Goal: Task Accomplishment & Management: Manage account settings

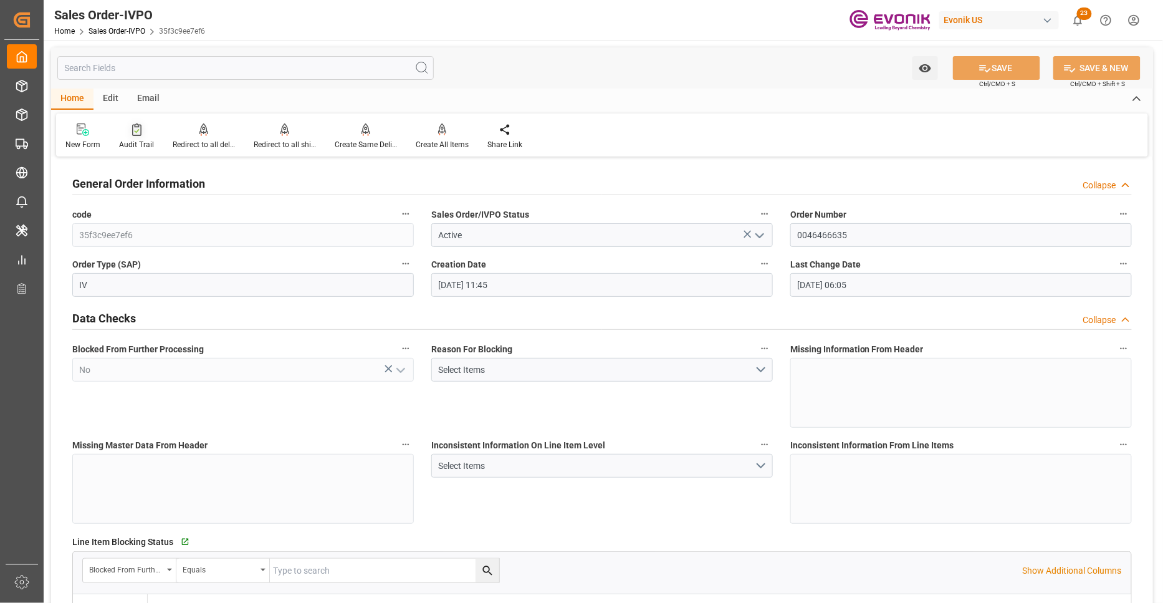
scroll to position [2078, 0]
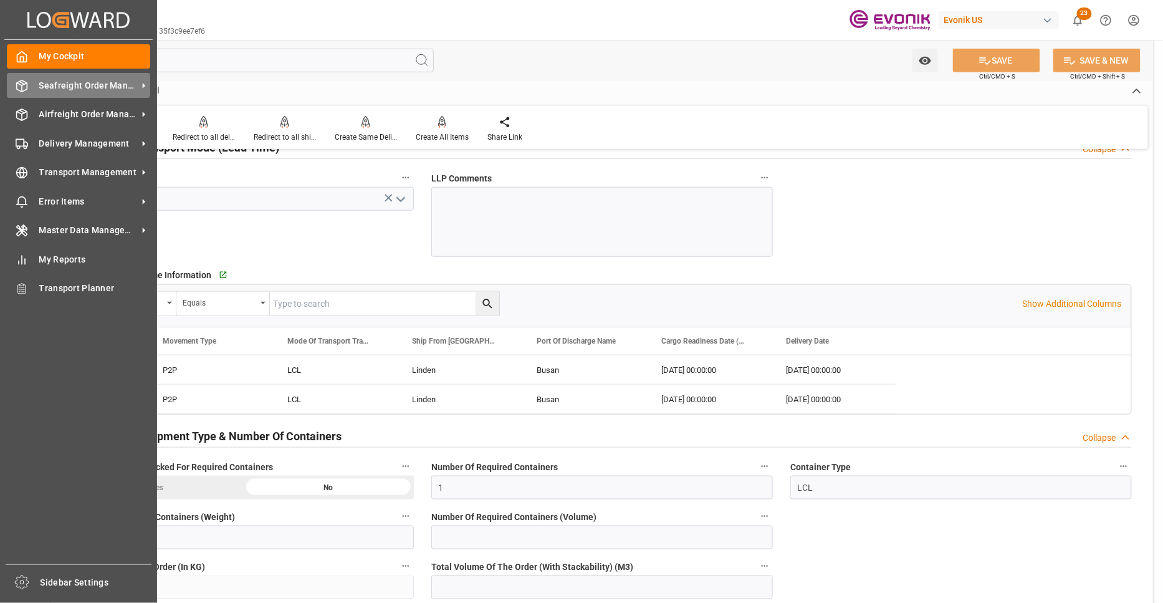
click at [62, 89] on span "Seafreight Order Management" at bounding box center [88, 85] width 98 height 13
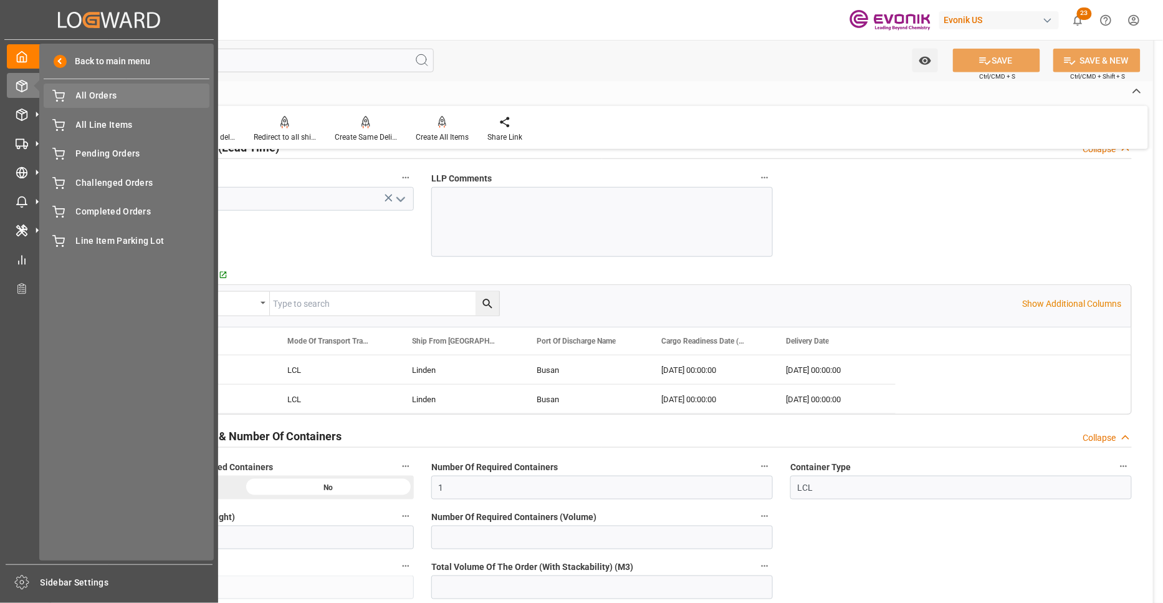
click at [94, 101] on span "All Orders" at bounding box center [143, 95] width 134 height 13
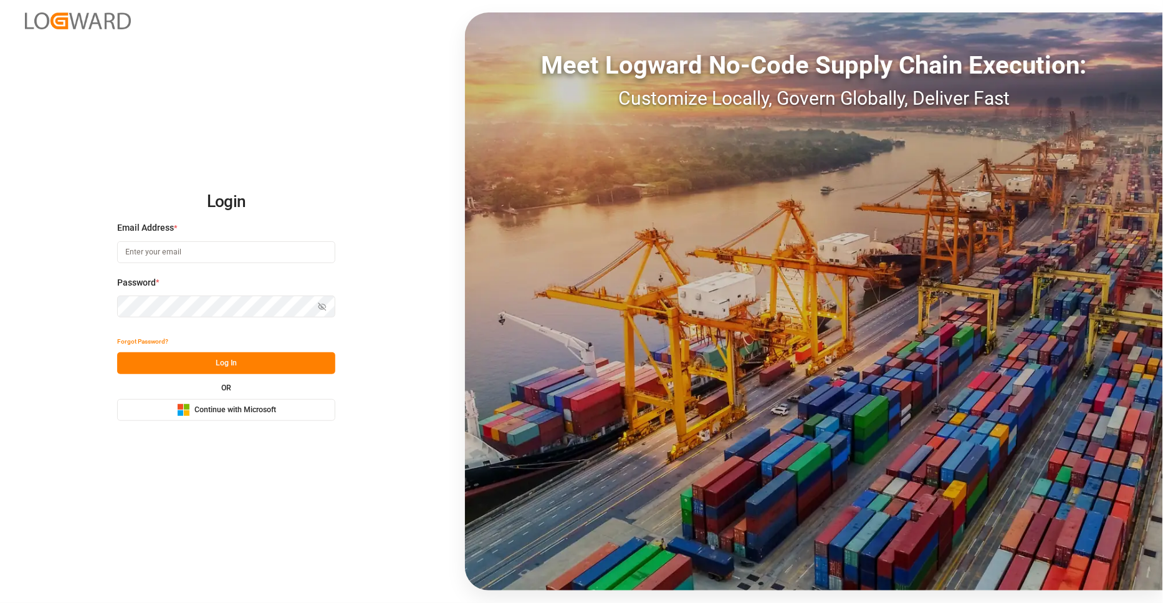
type input "sct_evonikoil-gas_booking@leschaco.com"
drag, startPoint x: 247, startPoint y: 359, endPoint x: 264, endPoint y: 358, distance: 17.5
click at [249, 360] on button "Log In" at bounding box center [226, 363] width 218 height 22
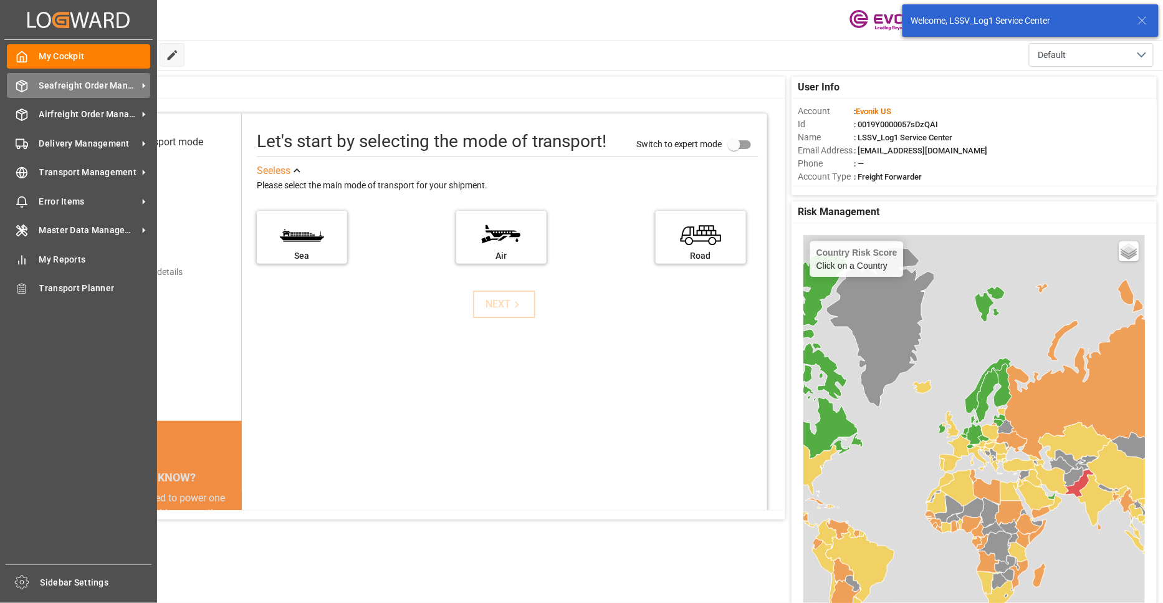
click at [79, 88] on span "Seafreight Order Management" at bounding box center [88, 85] width 98 height 13
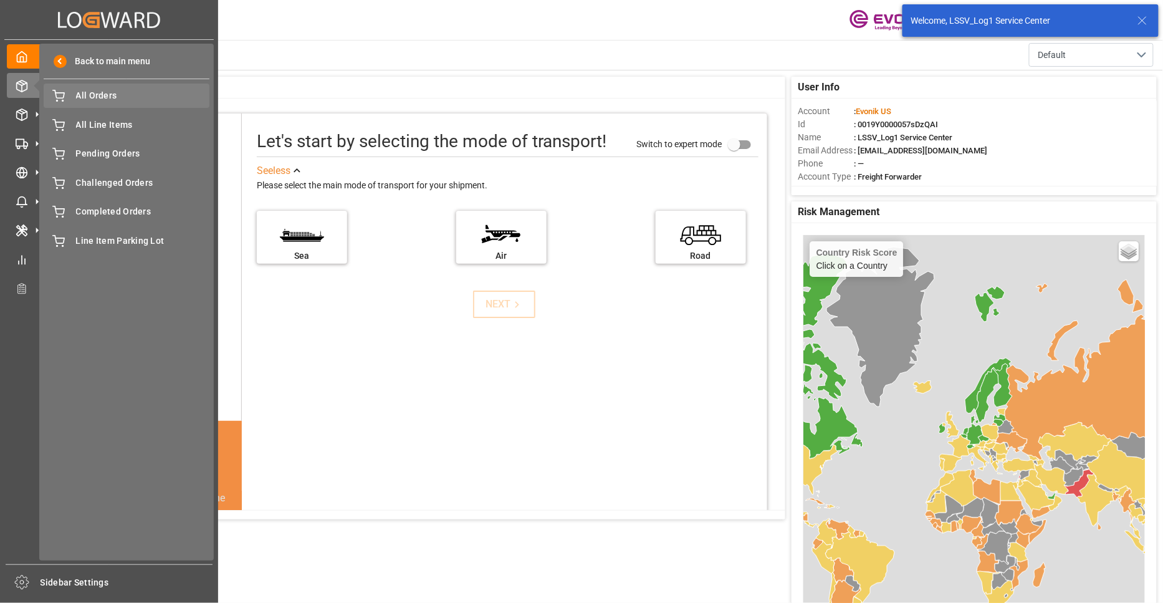
click at [122, 102] on span "All Orders" at bounding box center [143, 95] width 134 height 13
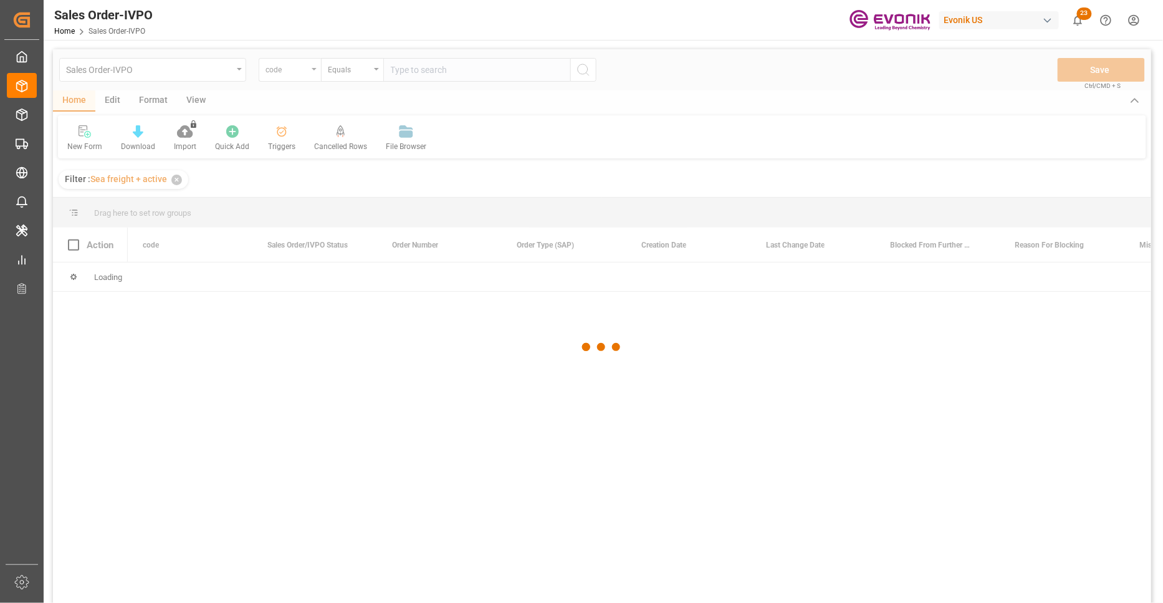
click at [297, 72] on div at bounding box center [602, 346] width 1098 height 595
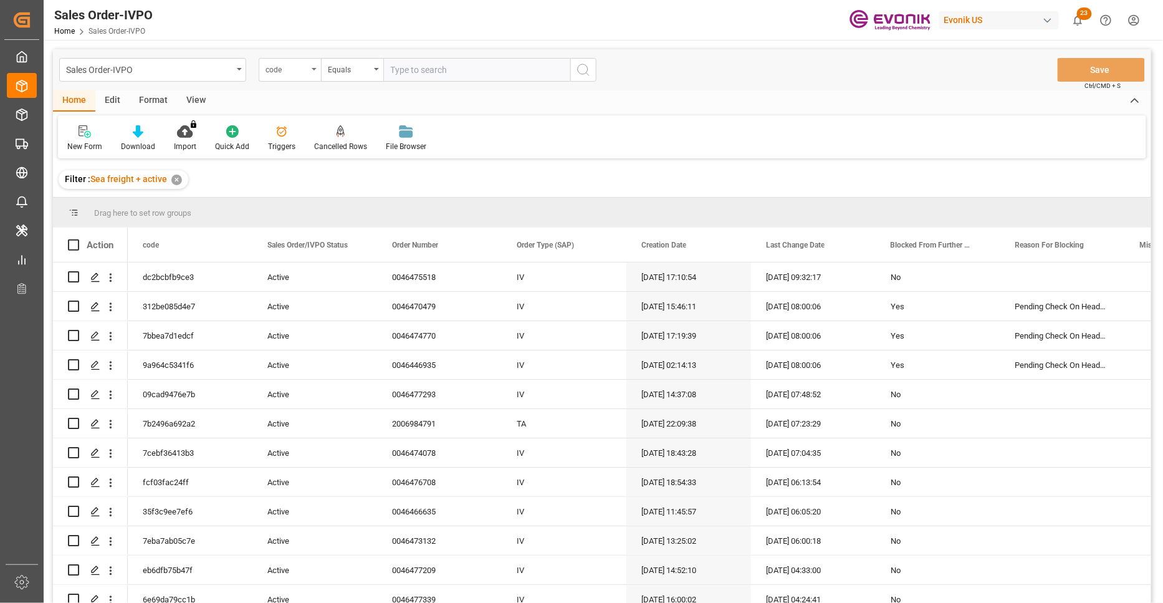
click at [302, 67] on div "code" at bounding box center [287, 68] width 42 height 14
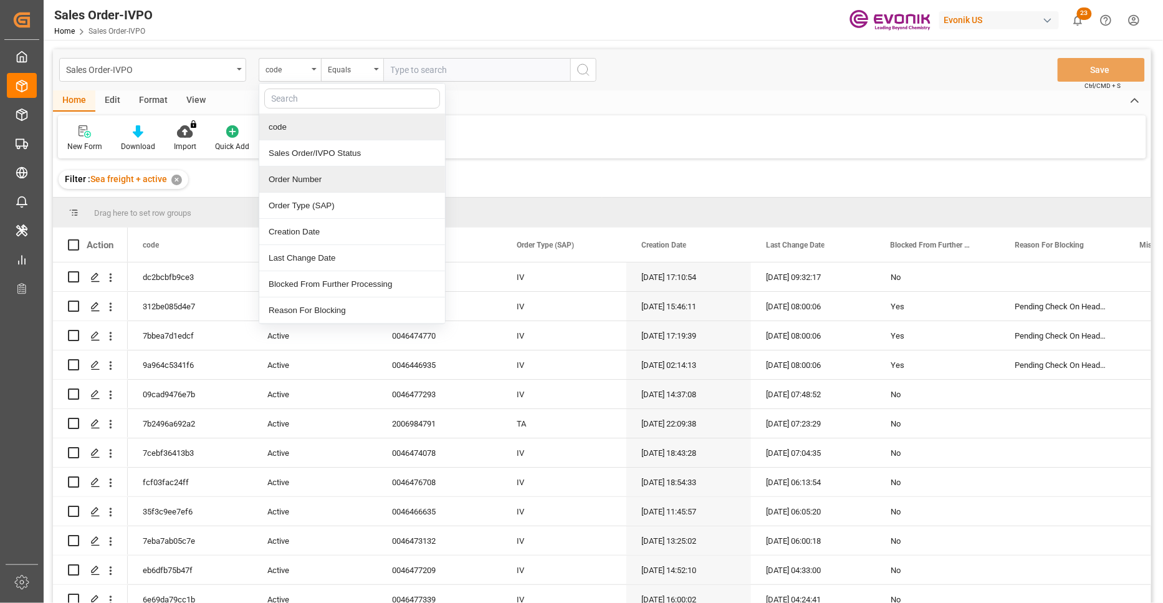
click at [325, 178] on div "Order Number" at bounding box center [352, 179] width 186 height 26
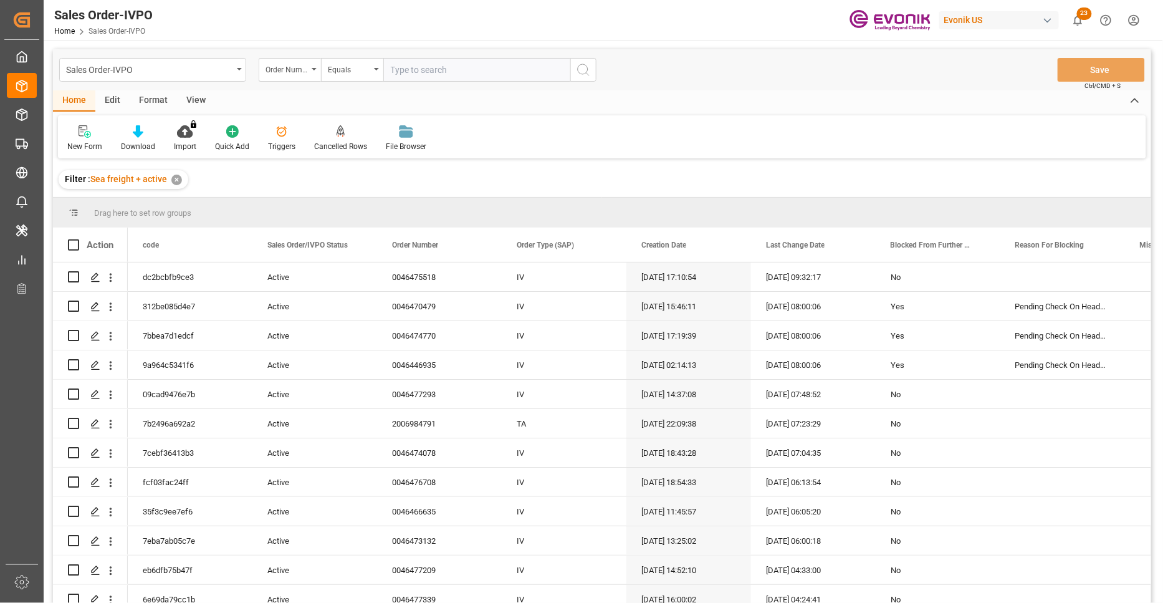
click at [425, 75] on input "text" at bounding box center [476, 70] width 187 height 24
paste input "2007026364"
type input "2007026364 \"
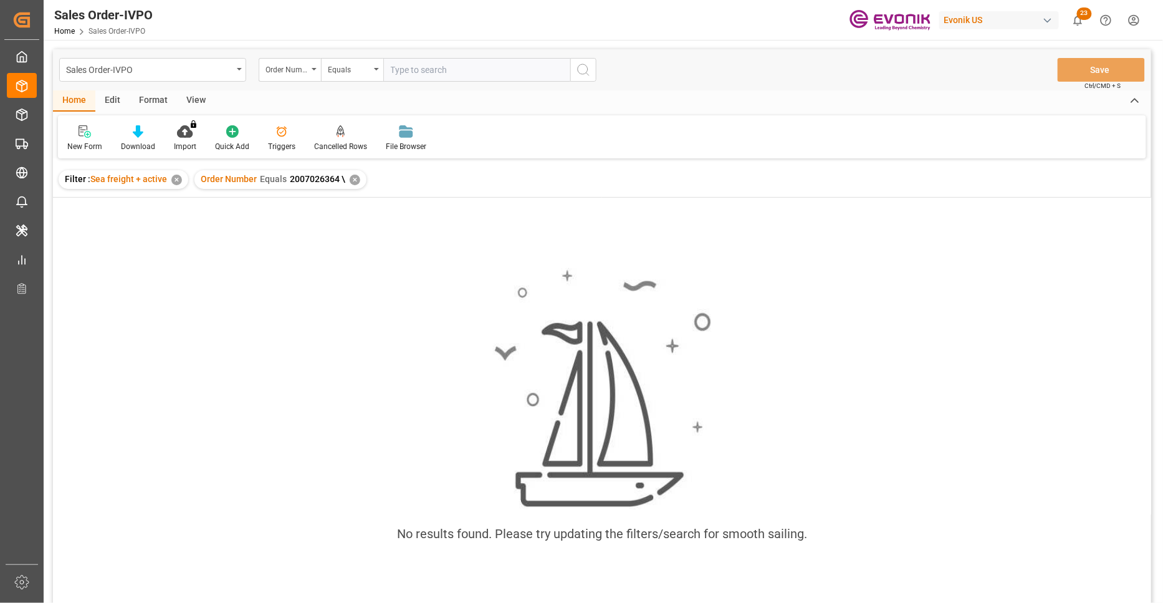
click at [351, 175] on div "✕" at bounding box center [355, 180] width 11 height 11
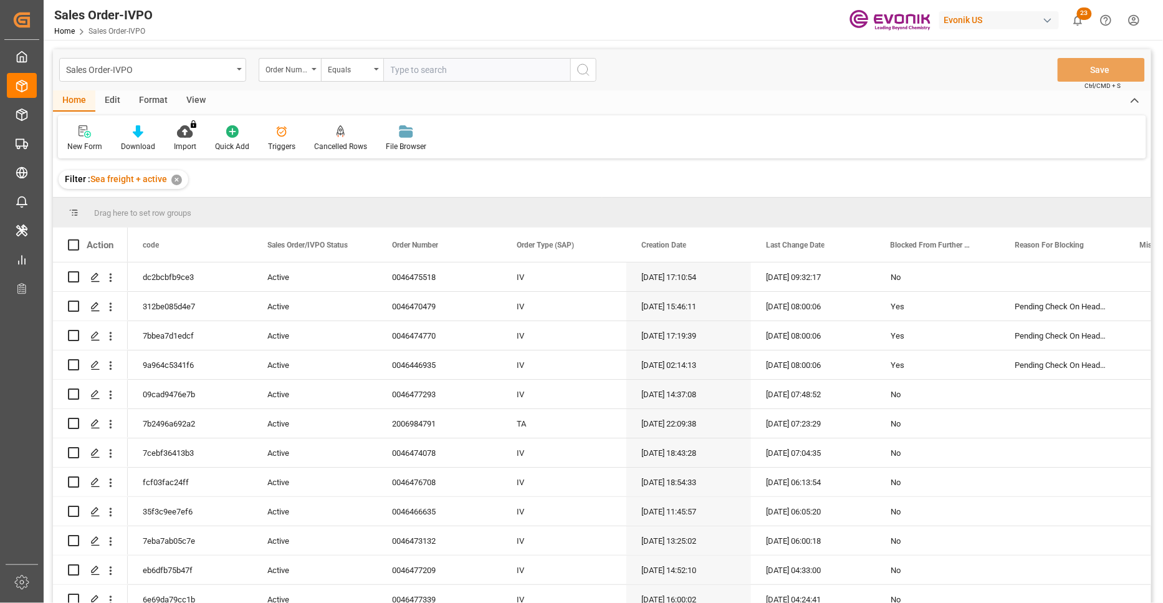
click at [441, 72] on input "text" at bounding box center [476, 70] width 187 height 24
click at [430, 67] on input "text" at bounding box center [476, 70] width 187 height 24
paste input "2007026364"
type input "2007026364"
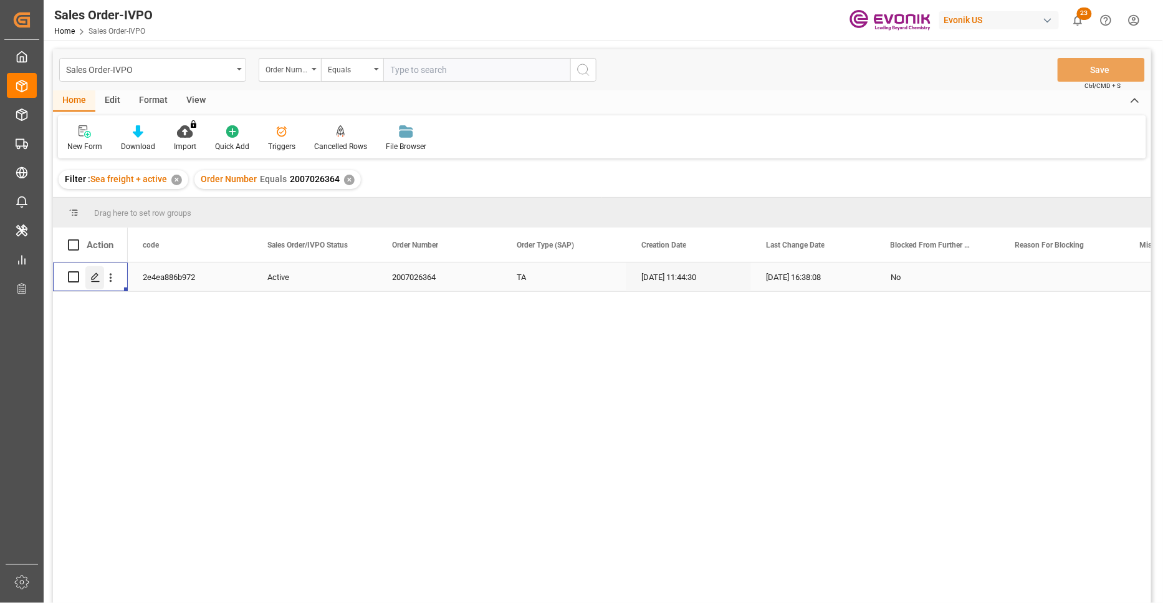
click at [95, 278] on icon "Press SPACE to select this row." at bounding box center [95, 277] width 10 height 10
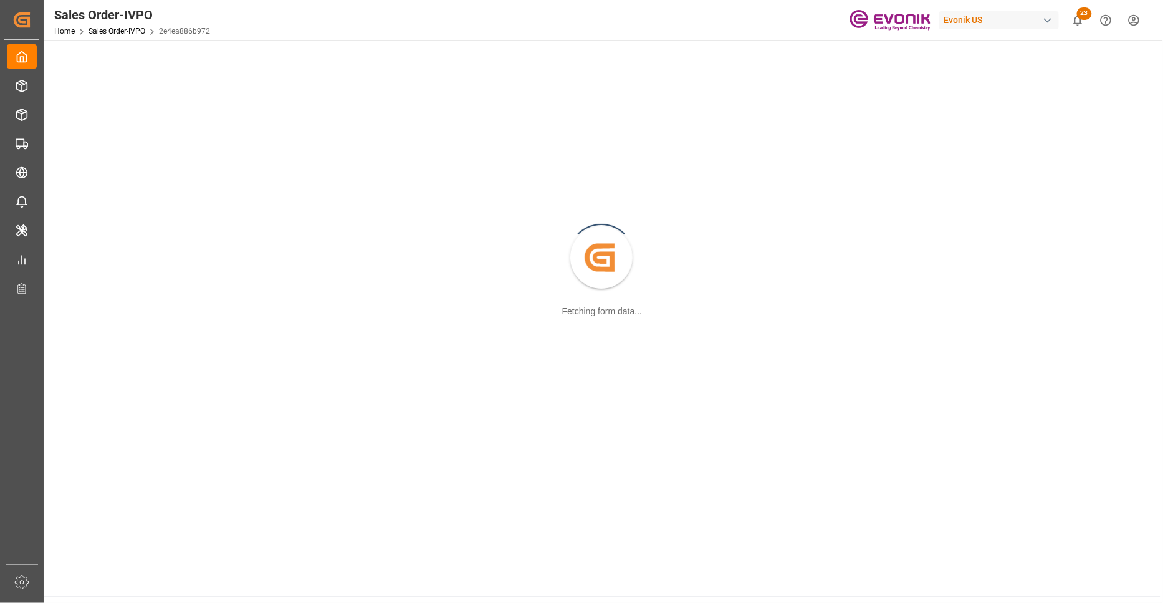
scroll to position [135, 0]
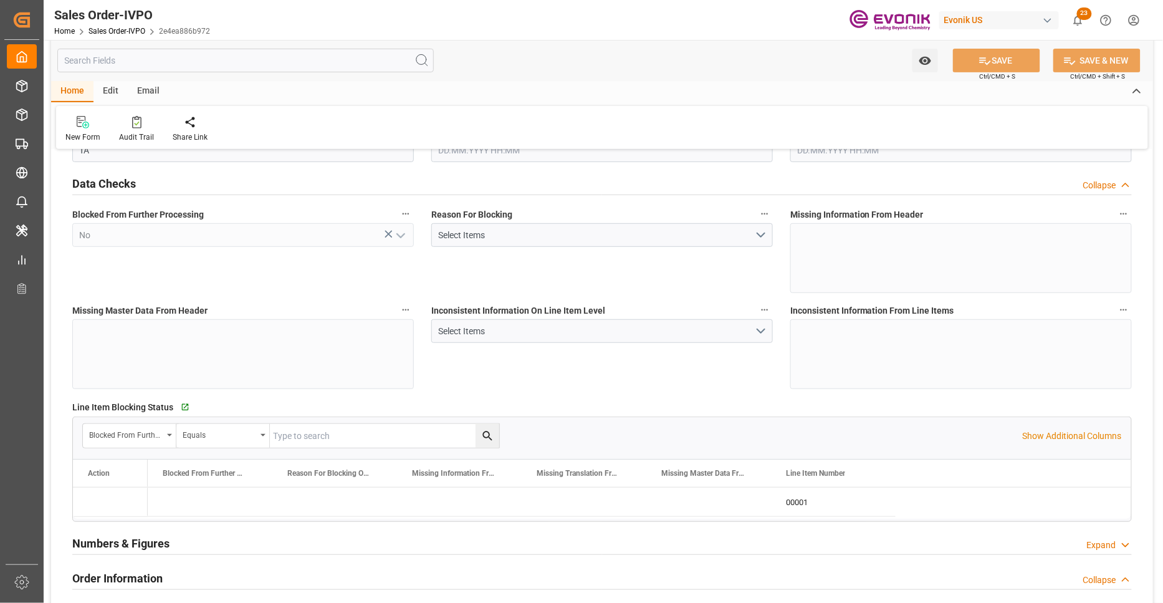
type input "NLRTM"
type input "0"
type input "1"
type input "2"
type input "1"
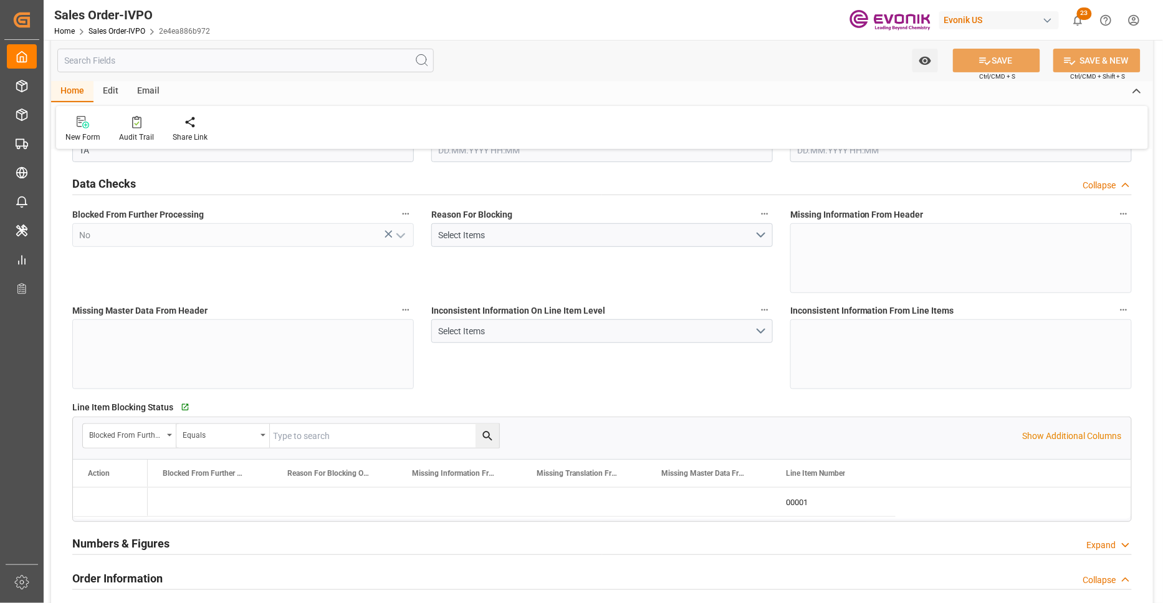
type input "18090.72"
type input "25.272"
type input "17000"
type input "30"
type input "17.09.2025 11:44"
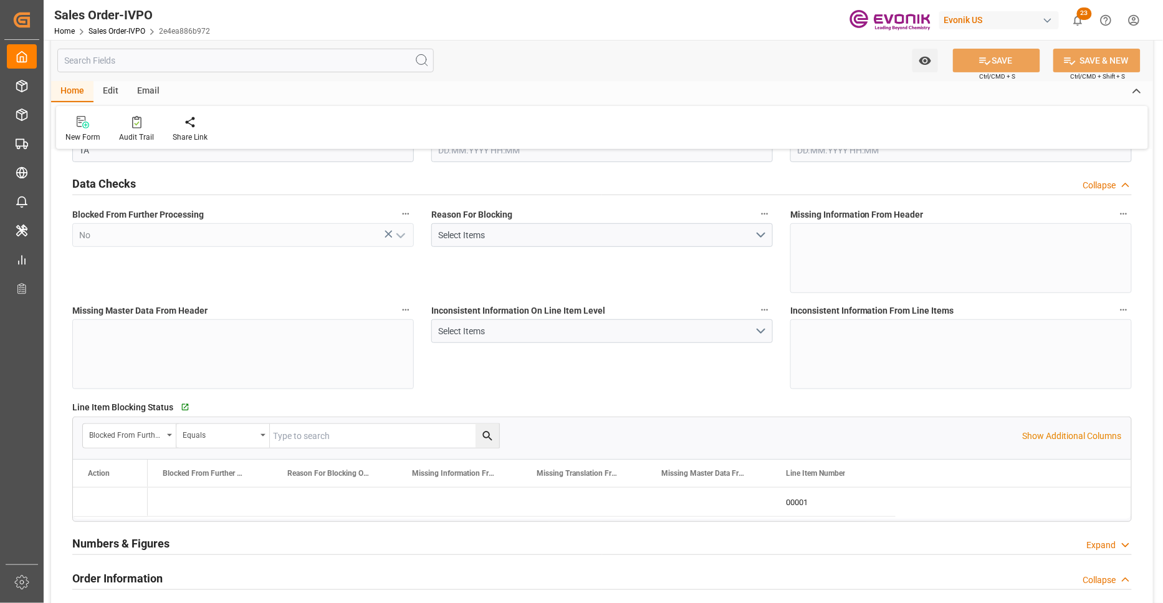
type input "13.10.2025 16:38"
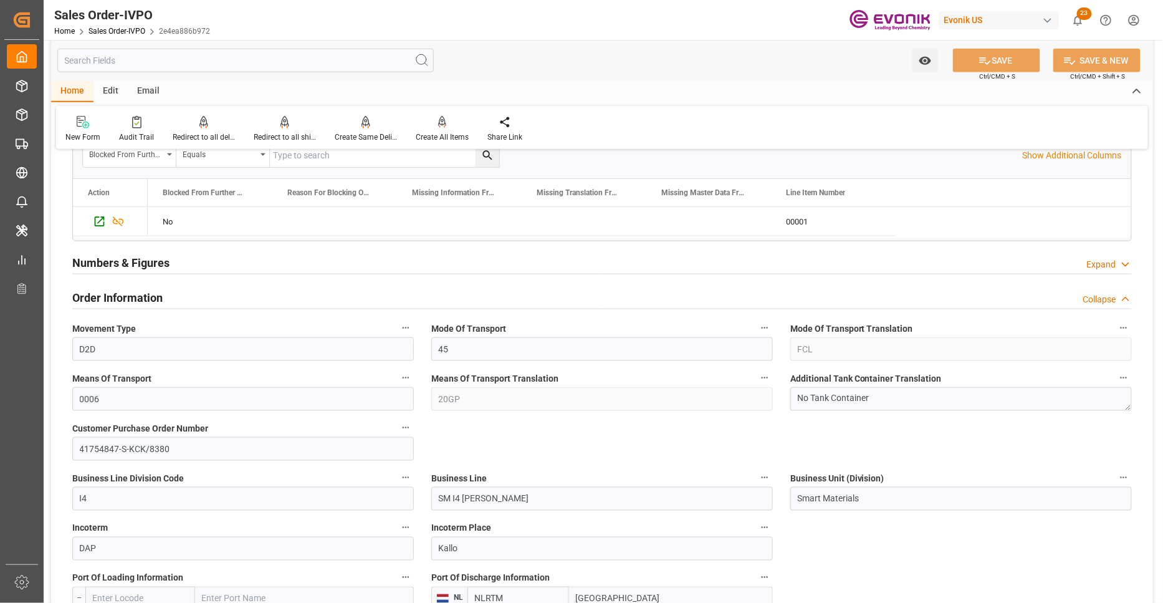
scroll to position [554, 0]
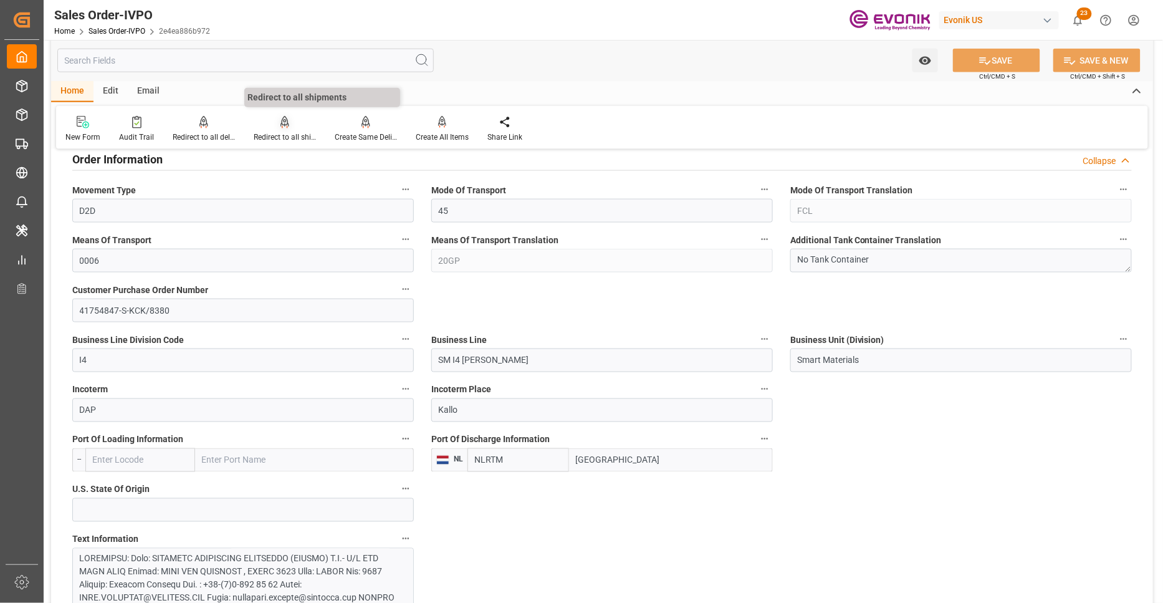
click at [284, 127] on icon at bounding box center [285, 122] width 9 height 12
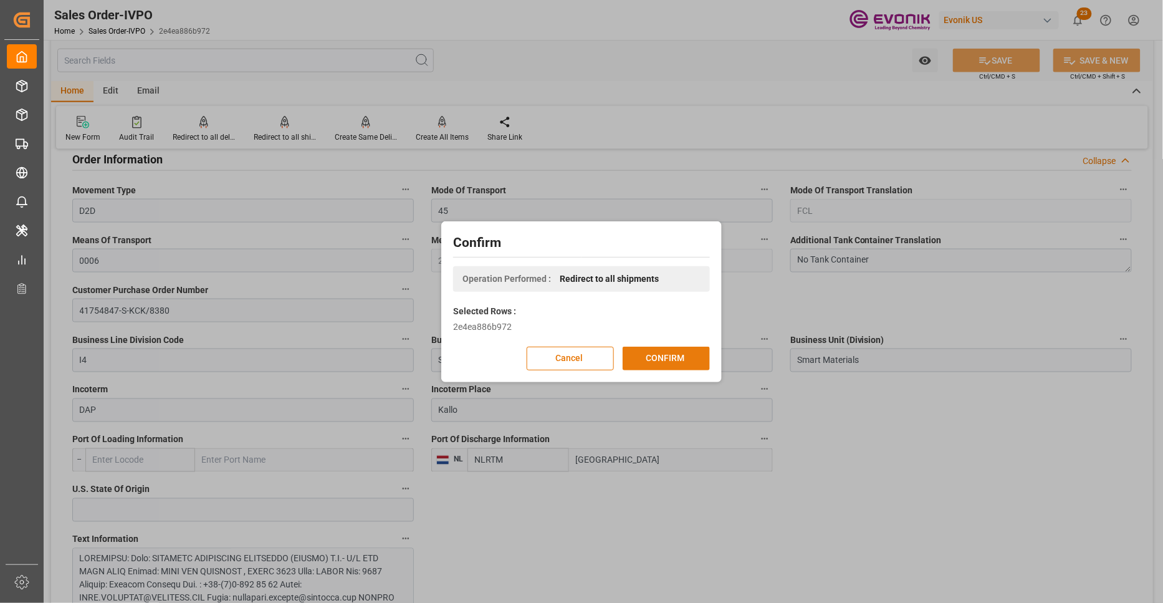
click at [665, 358] on button "CONFIRM" at bounding box center [666, 359] width 87 height 24
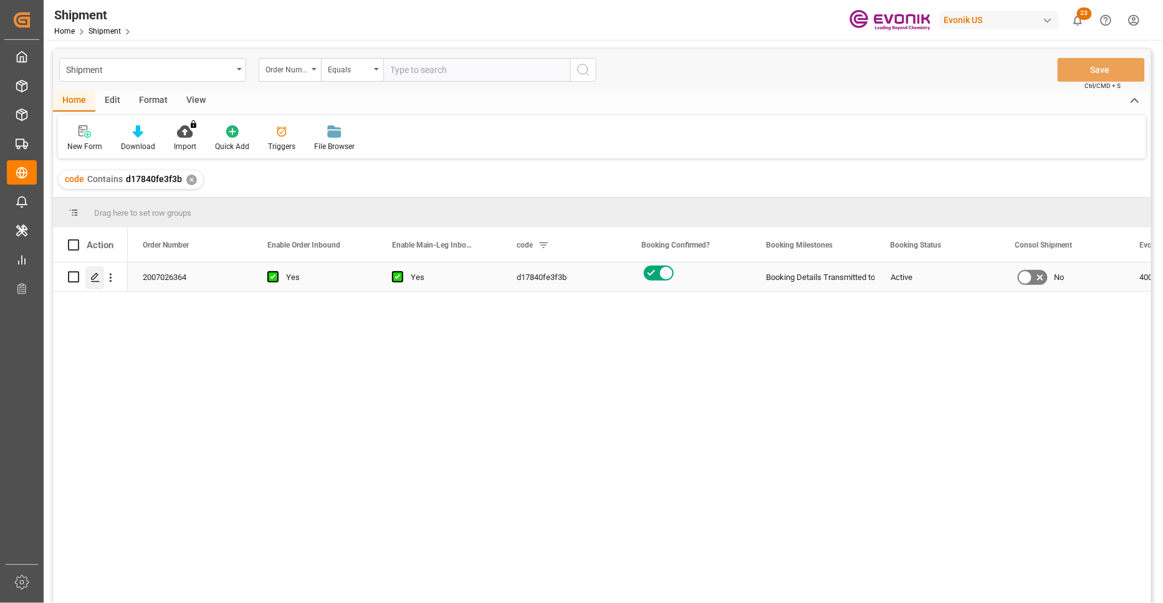
click at [94, 277] on icon "Press SPACE to select this row." at bounding box center [95, 277] width 10 height 10
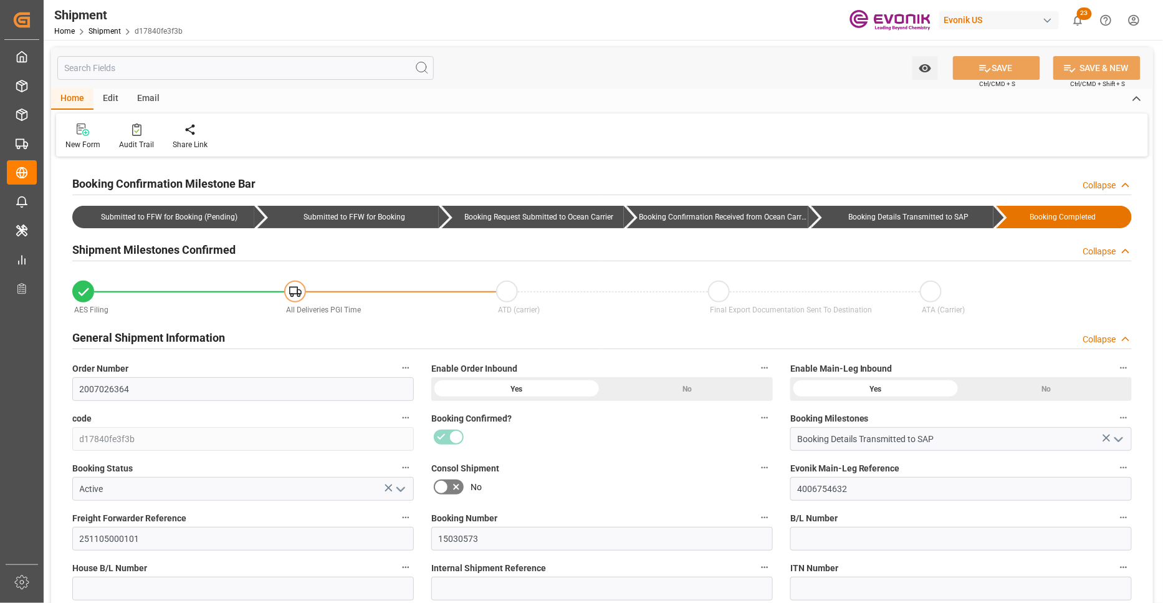
type input "[DATE] 00:00"
type input "[DATE] 17:00"
type input "[DATE] 00:00"
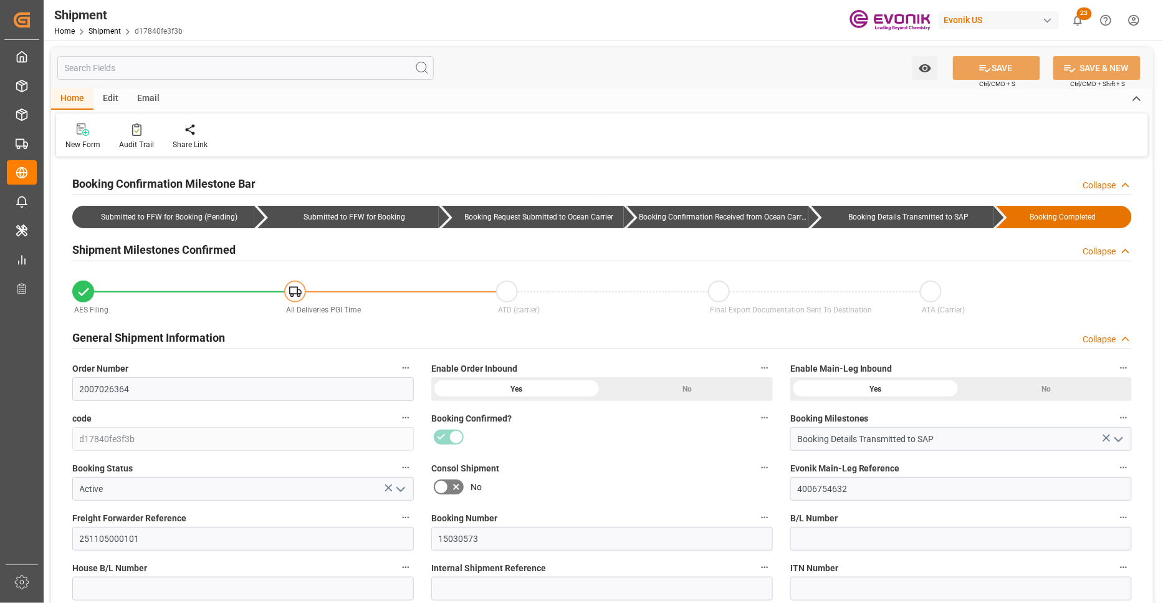
type input "[DATE] 17:00"
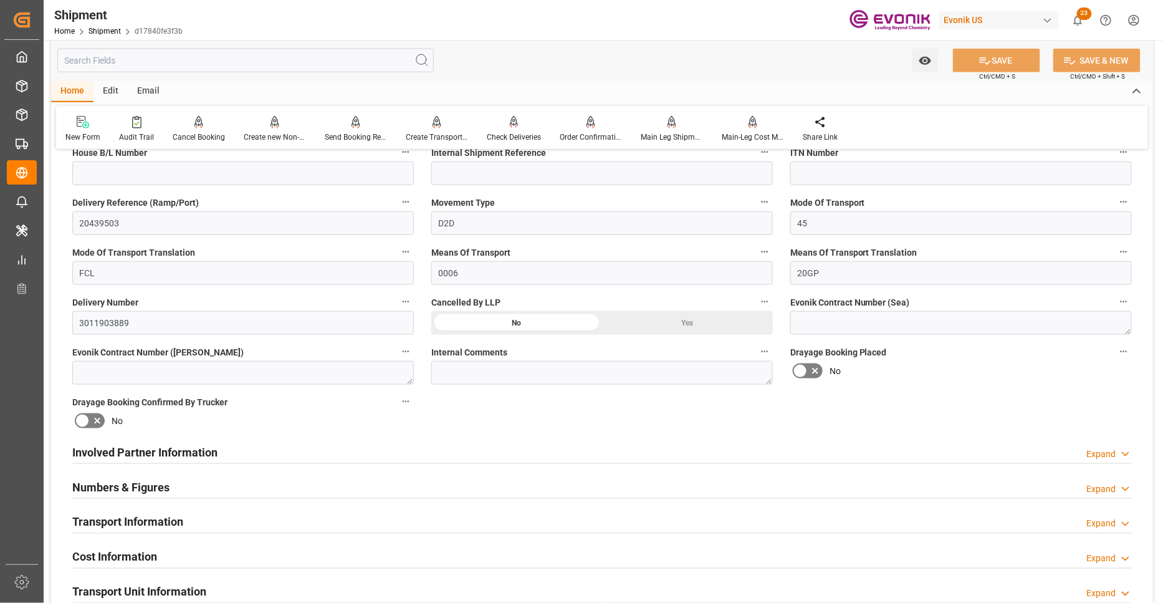
scroll to position [554, 0]
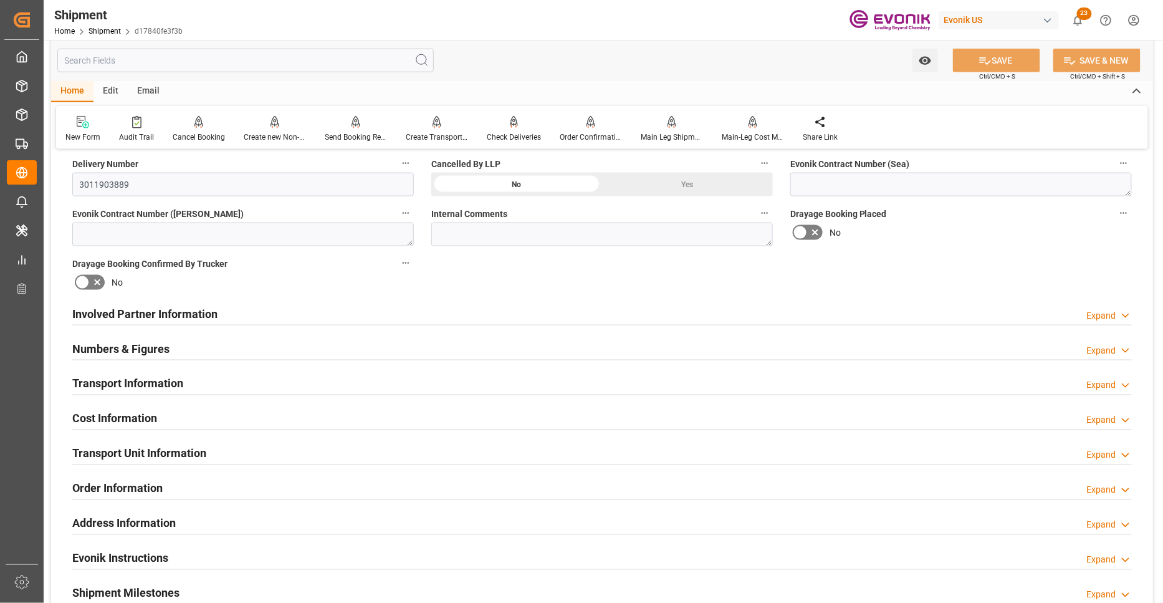
click at [453, 315] on div "Involved Partner Information Expand" at bounding box center [602, 313] width 1060 height 24
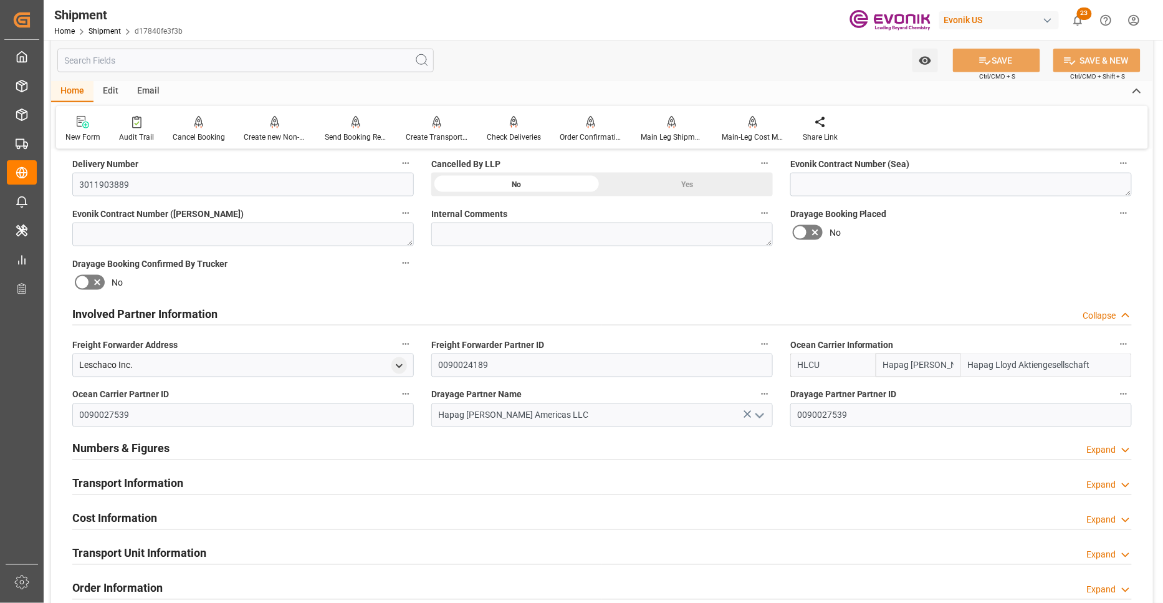
scroll to position [693, 0]
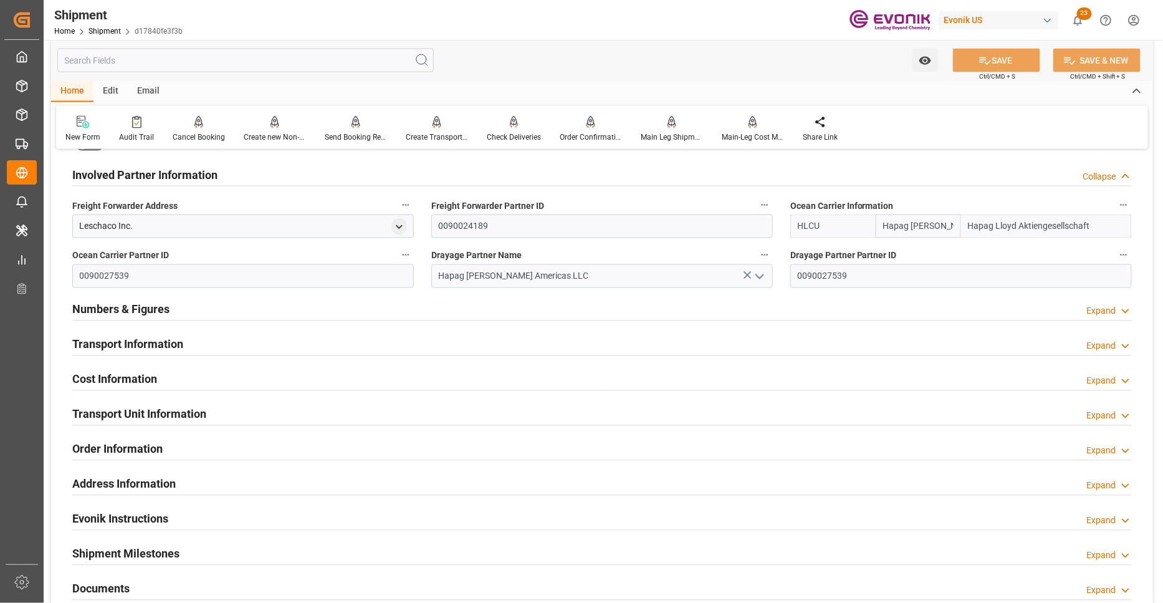
click at [441, 349] on div "Transport Information Expand" at bounding box center [602, 344] width 1060 height 24
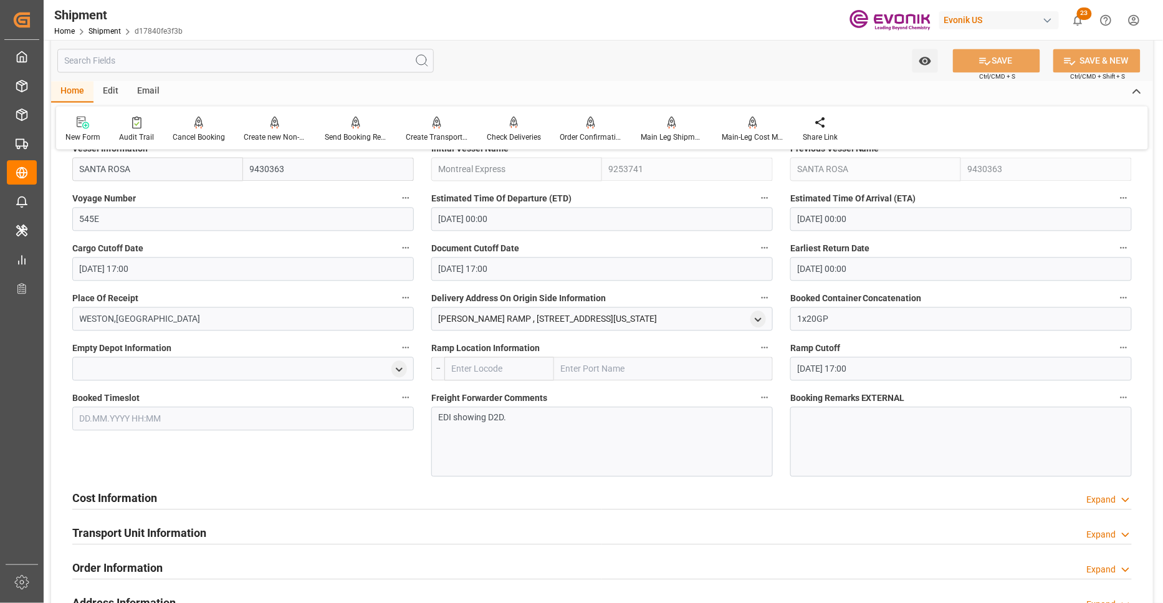
scroll to position [1108, 0]
